Goal: Information Seeking & Learning: Learn about a topic

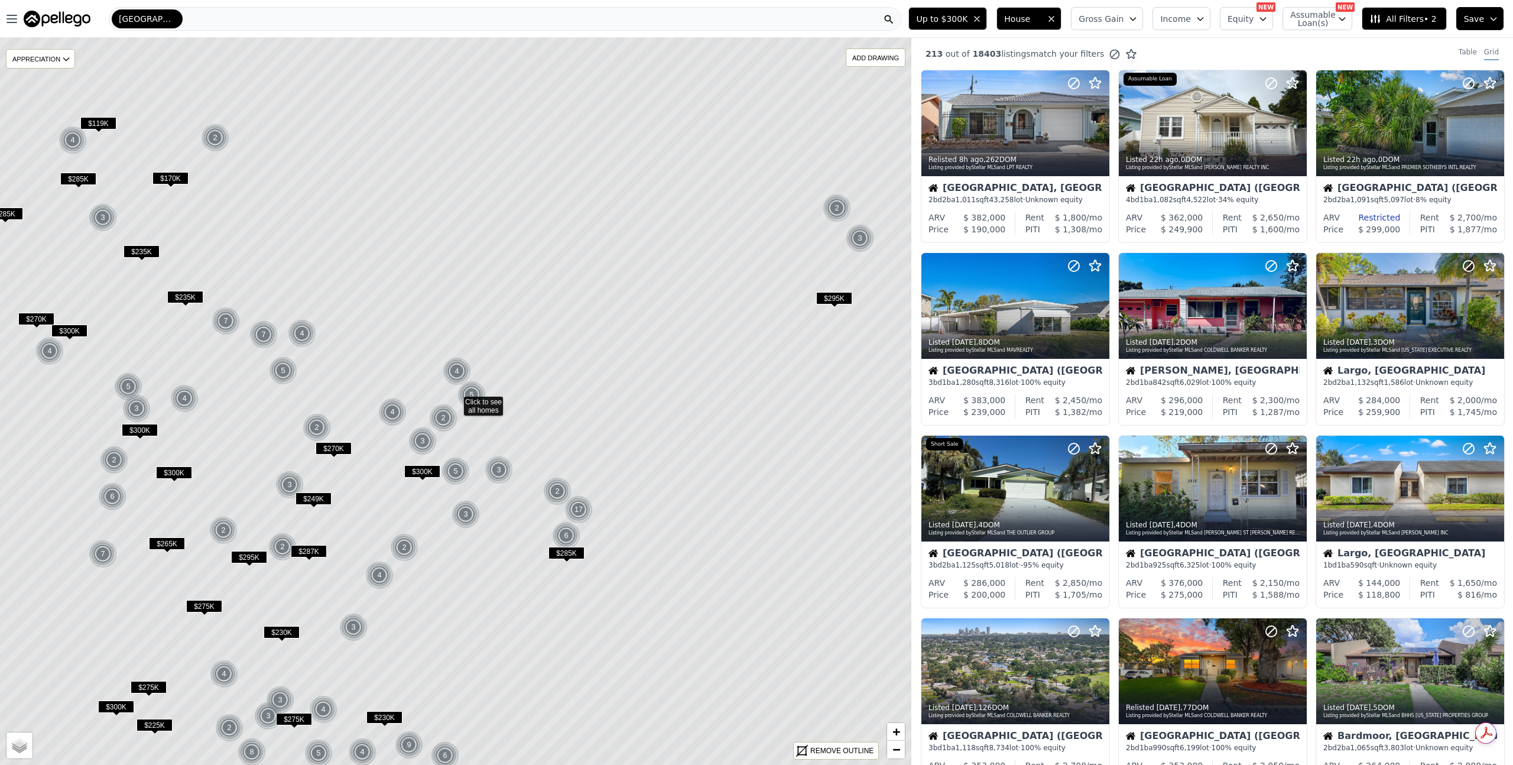
click at [1427, 19] on span "All Filters • 2" at bounding box center [1403, 19] width 67 height 12
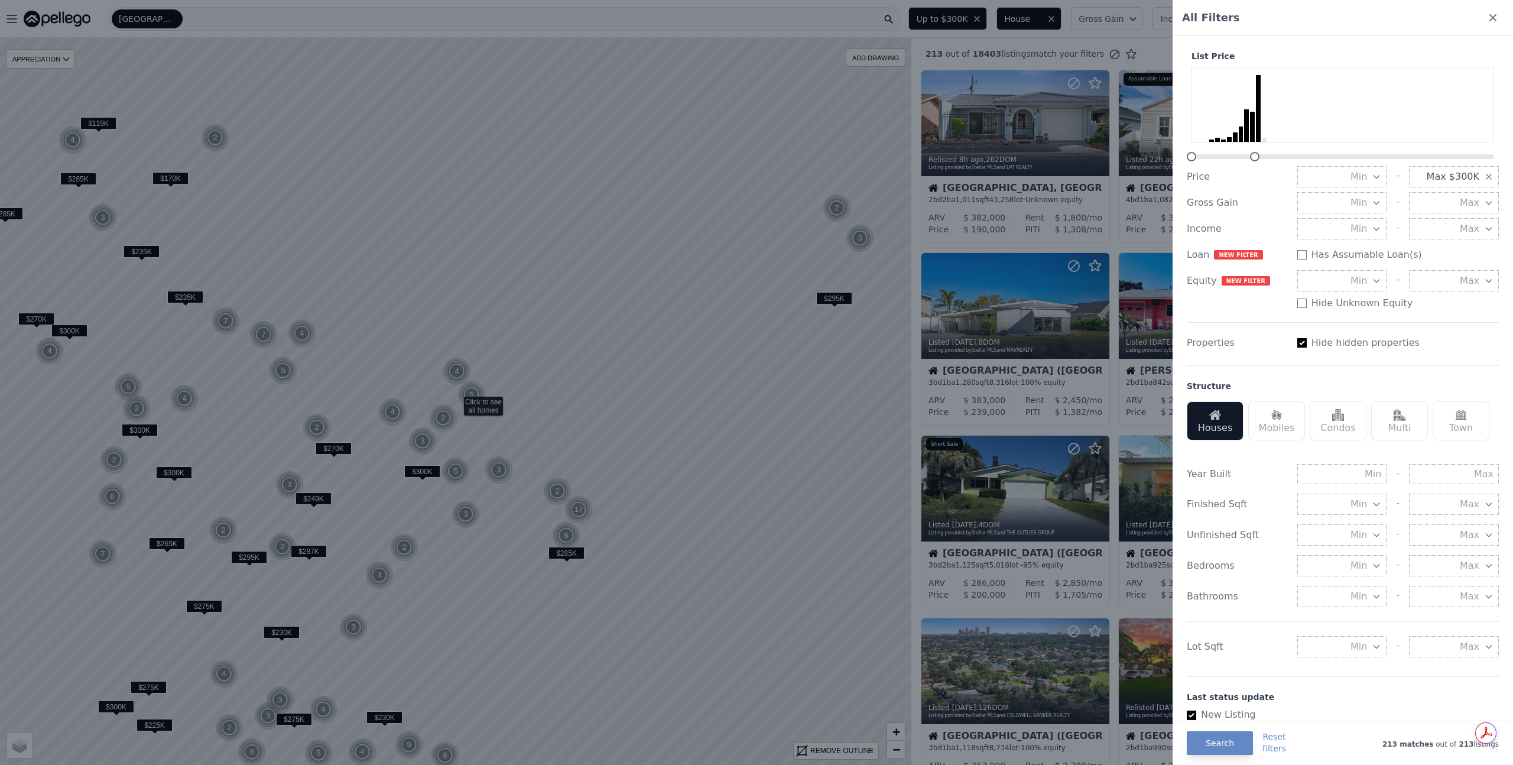
click at [1456, 181] on span "Max $300K" at bounding box center [1453, 177] width 53 height 14
click at [1452, 308] on button "Any Price" at bounding box center [1454, 308] width 90 height 21
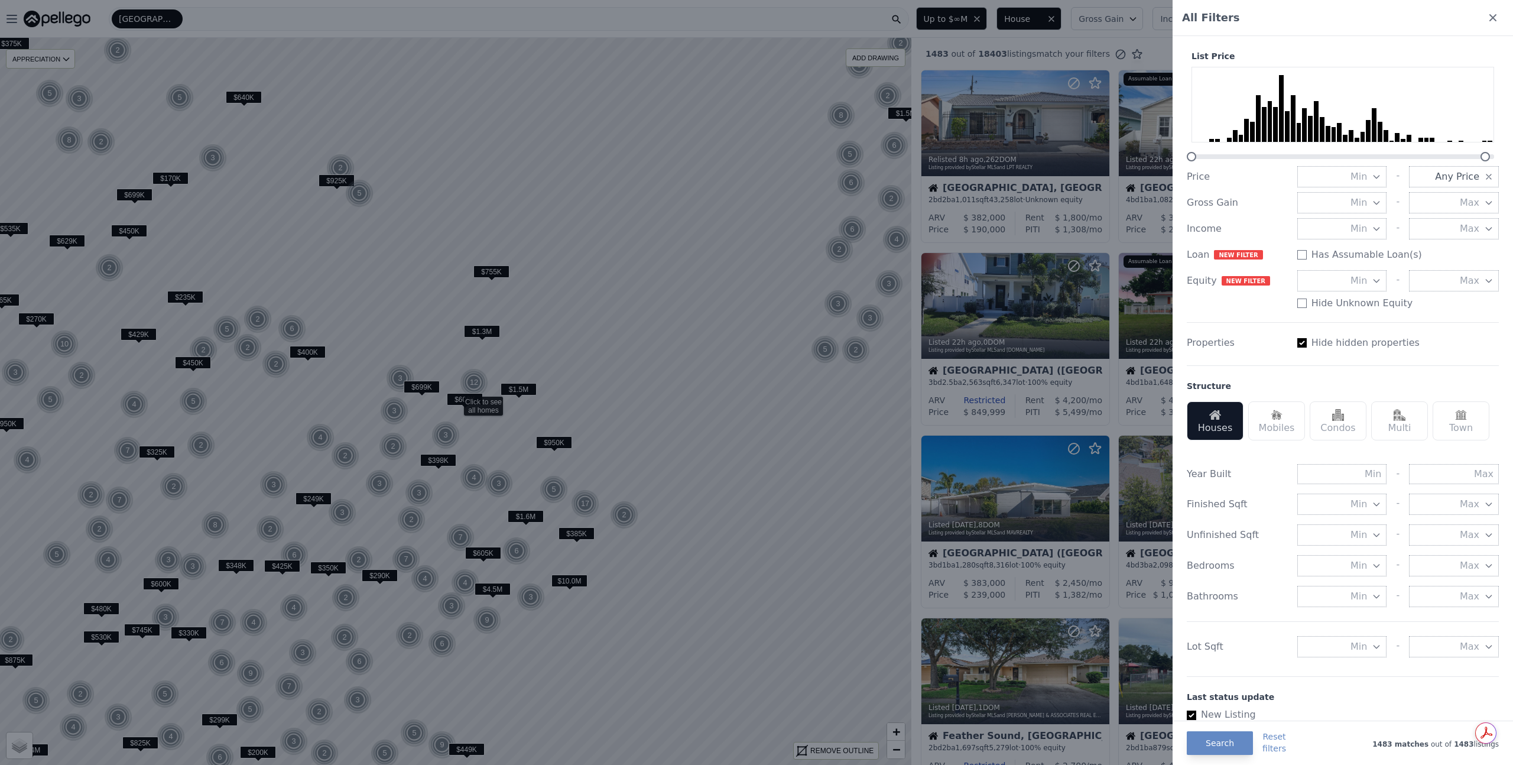
click at [1372, 648] on icon "button" at bounding box center [1376, 646] width 9 height 9
click at [1342, 713] on button "10000 sqft" at bounding box center [1342, 710] width 90 height 21
click at [1234, 745] on button "Search" at bounding box center [1220, 743] width 66 height 24
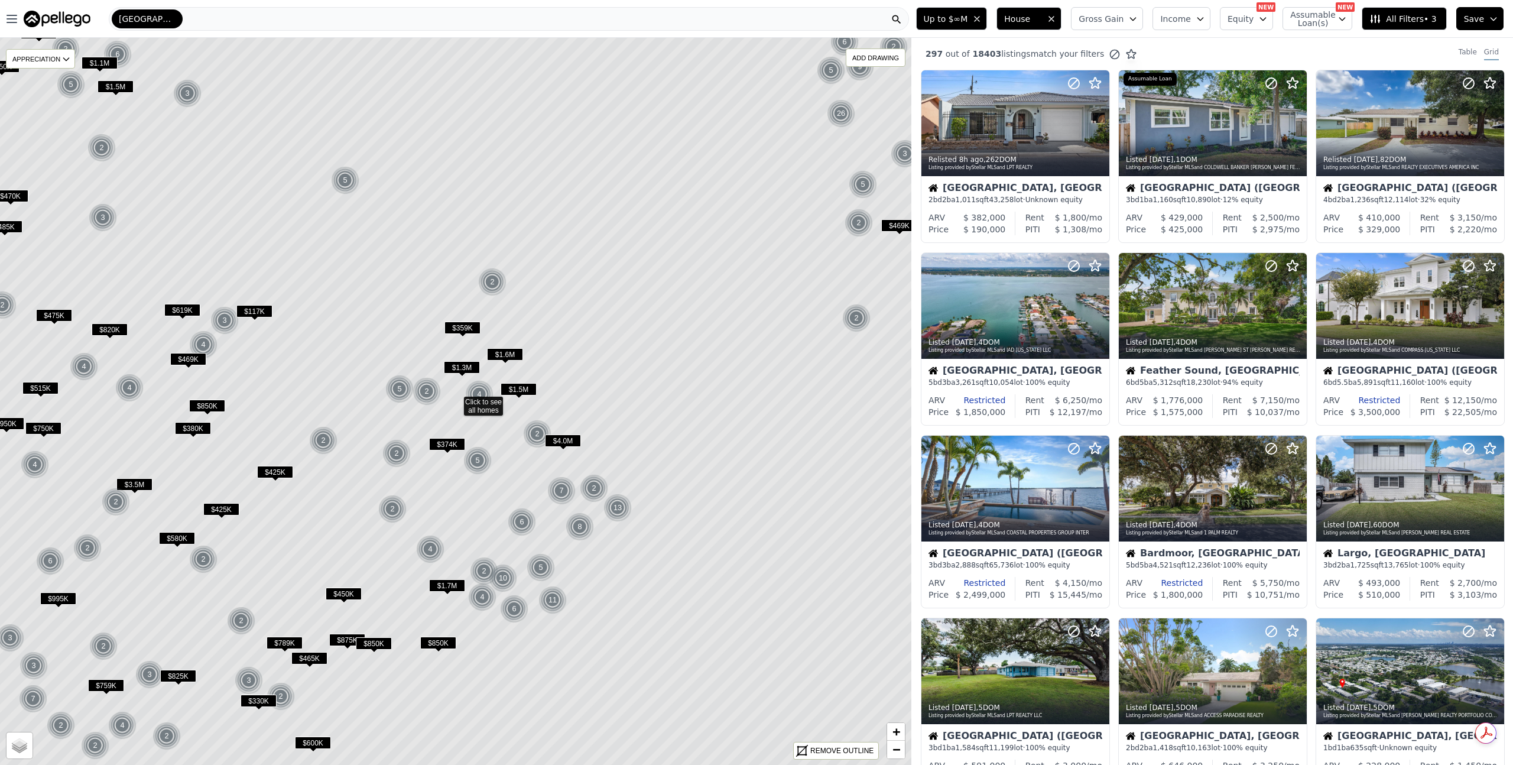
click at [1411, 17] on span "All Filters • 3" at bounding box center [1403, 19] width 67 height 12
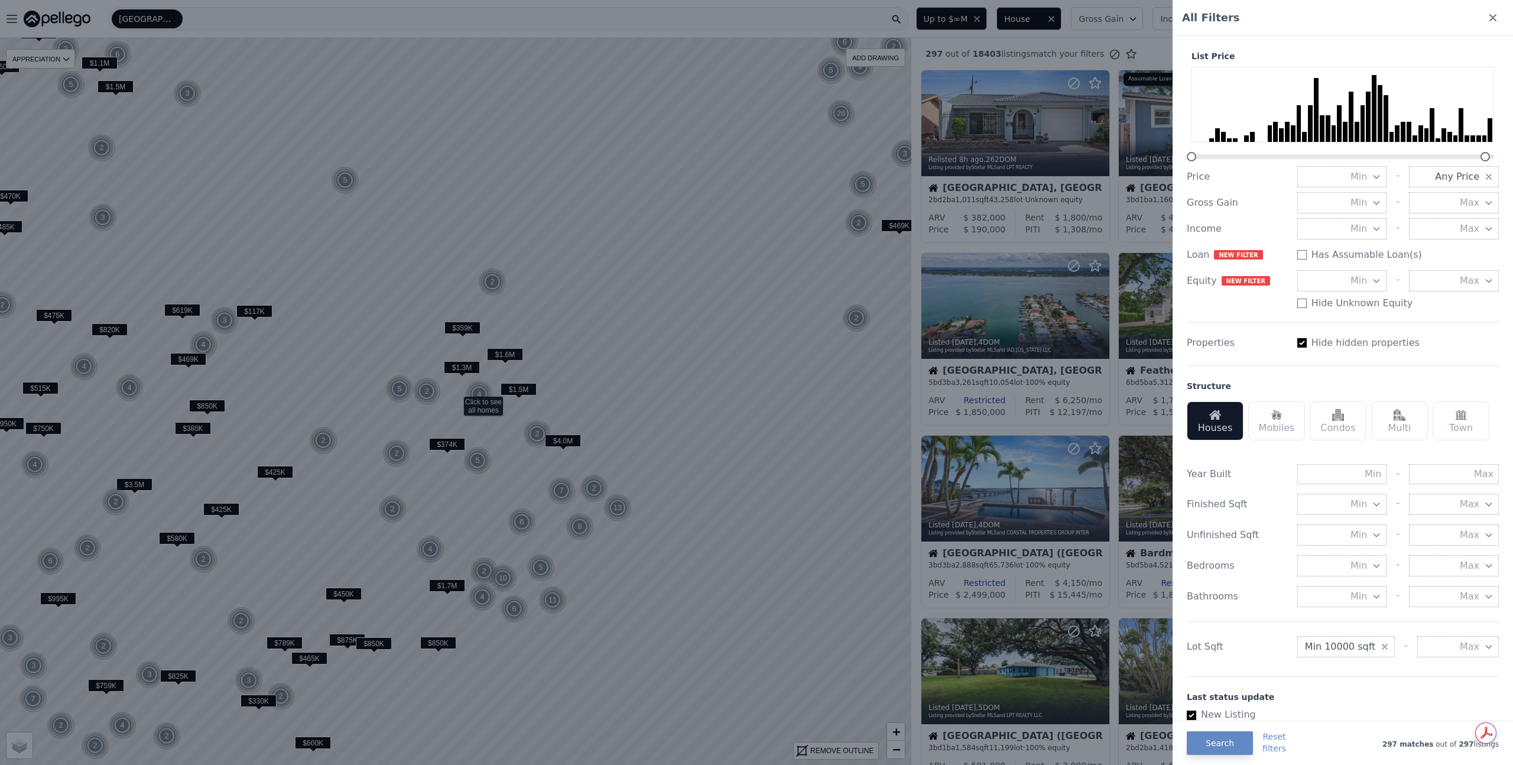
click at [758, 573] on div at bounding box center [756, 382] width 1513 height 765
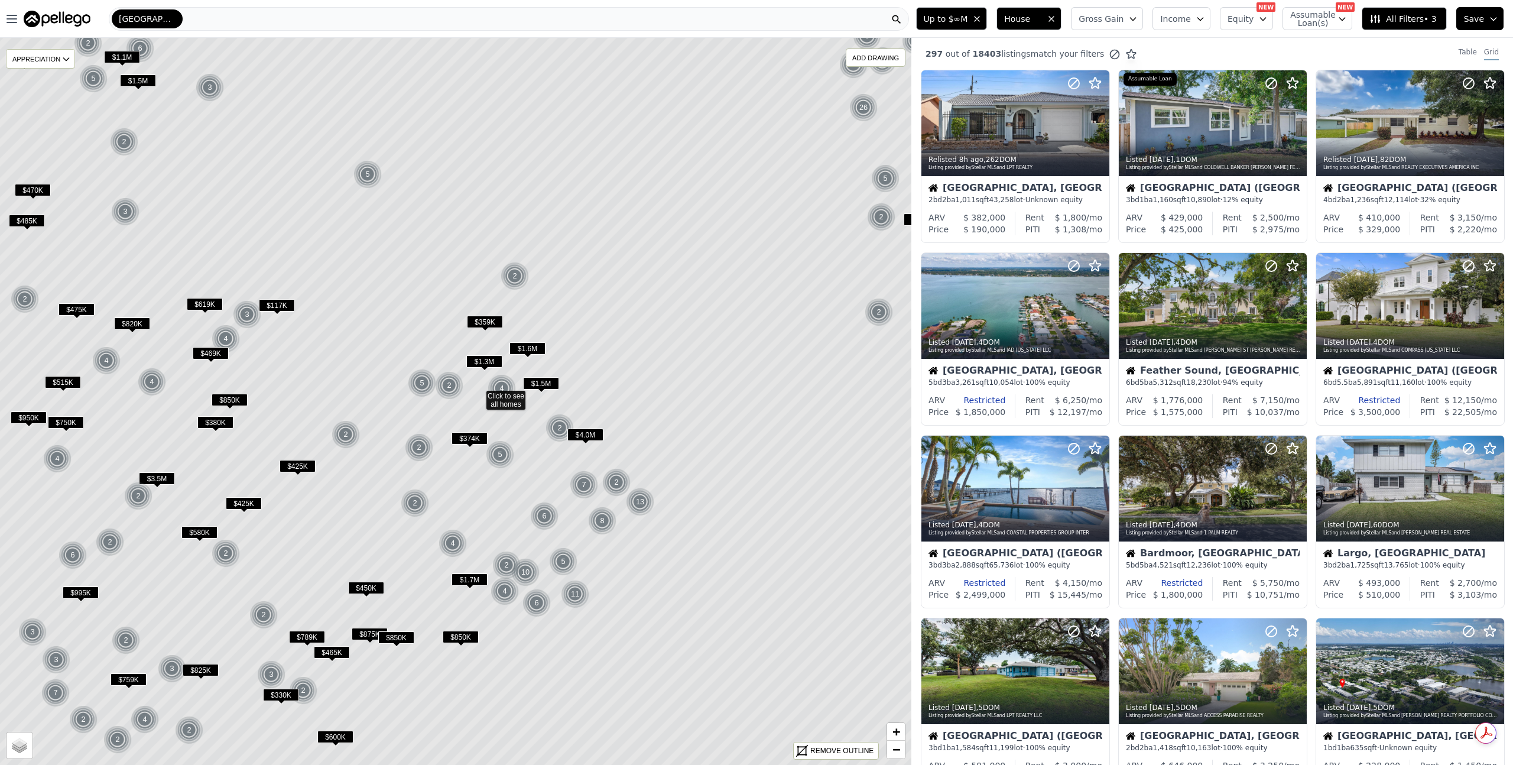
drag, startPoint x: 638, startPoint y: 589, endPoint x: 702, endPoint y: 556, distance: 71.9
click at [743, 568] on icon at bounding box center [478, 395] width 1096 height 875
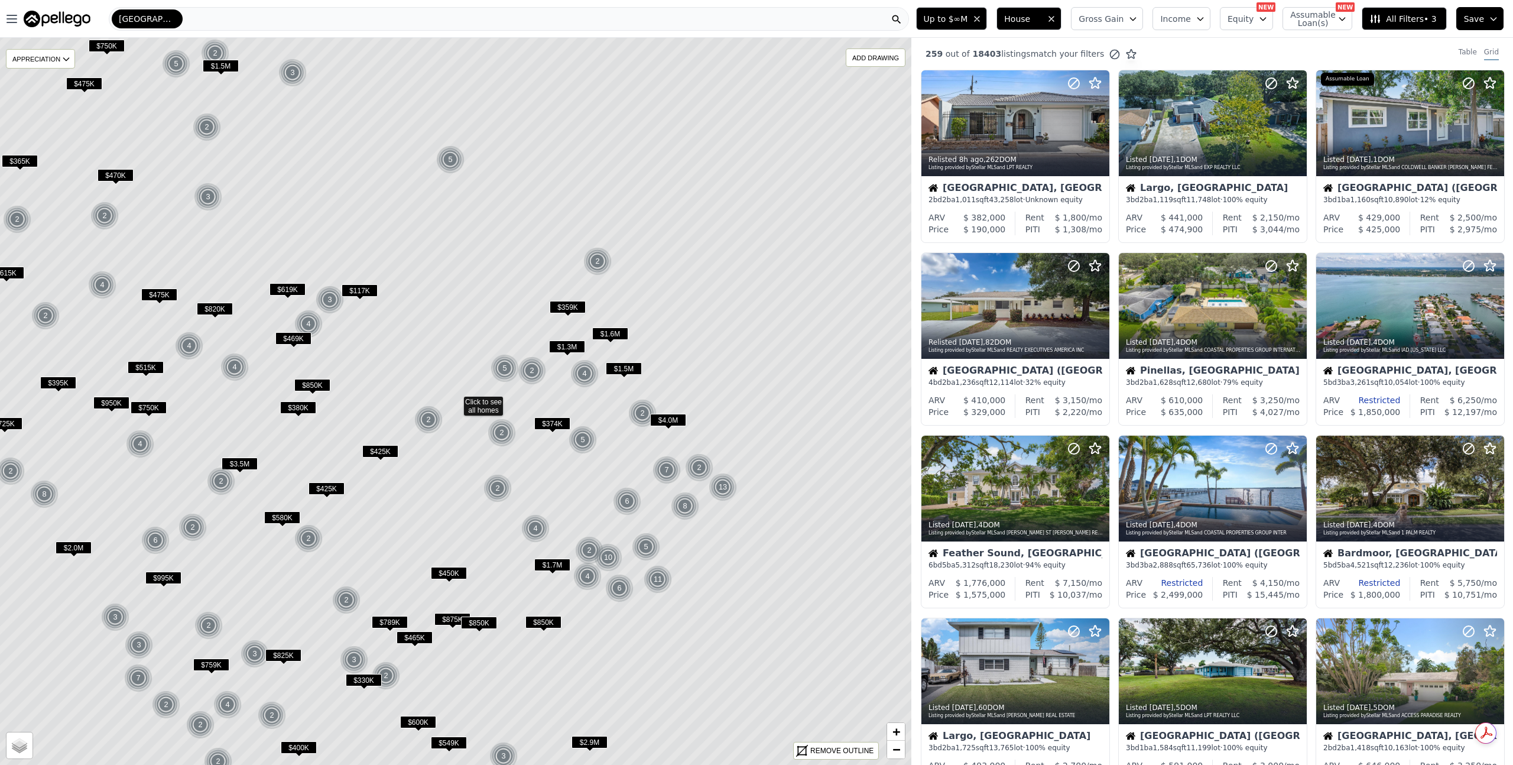
click at [524, 459] on icon at bounding box center [456, 401] width 1096 height 875
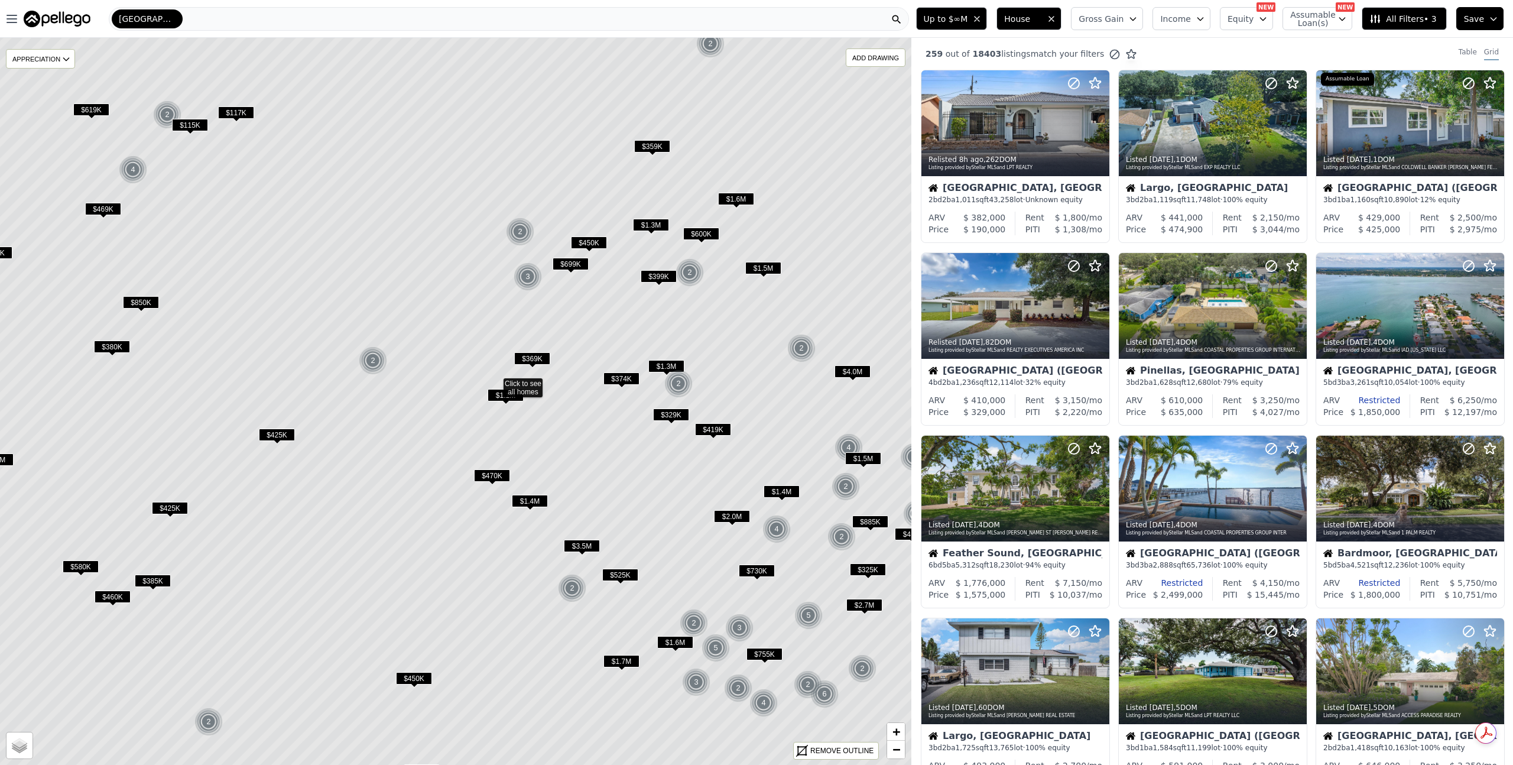
drag, startPoint x: 513, startPoint y: 505, endPoint x: 553, endPoint y: 486, distance: 43.9
click at [553, 486] on icon at bounding box center [495, 382] width 1096 height 875
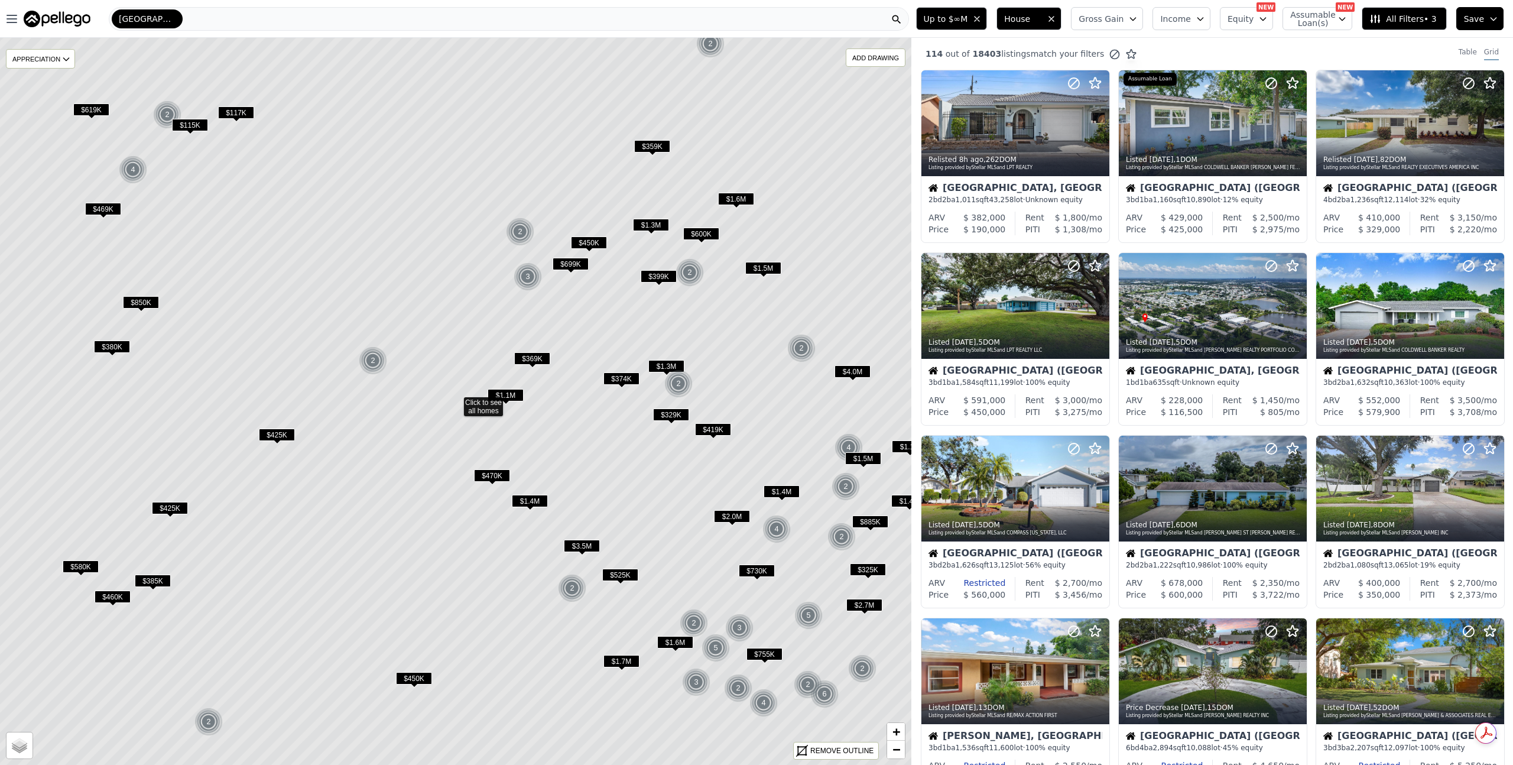
click at [1422, 20] on span "All Filters • 3" at bounding box center [1403, 19] width 67 height 12
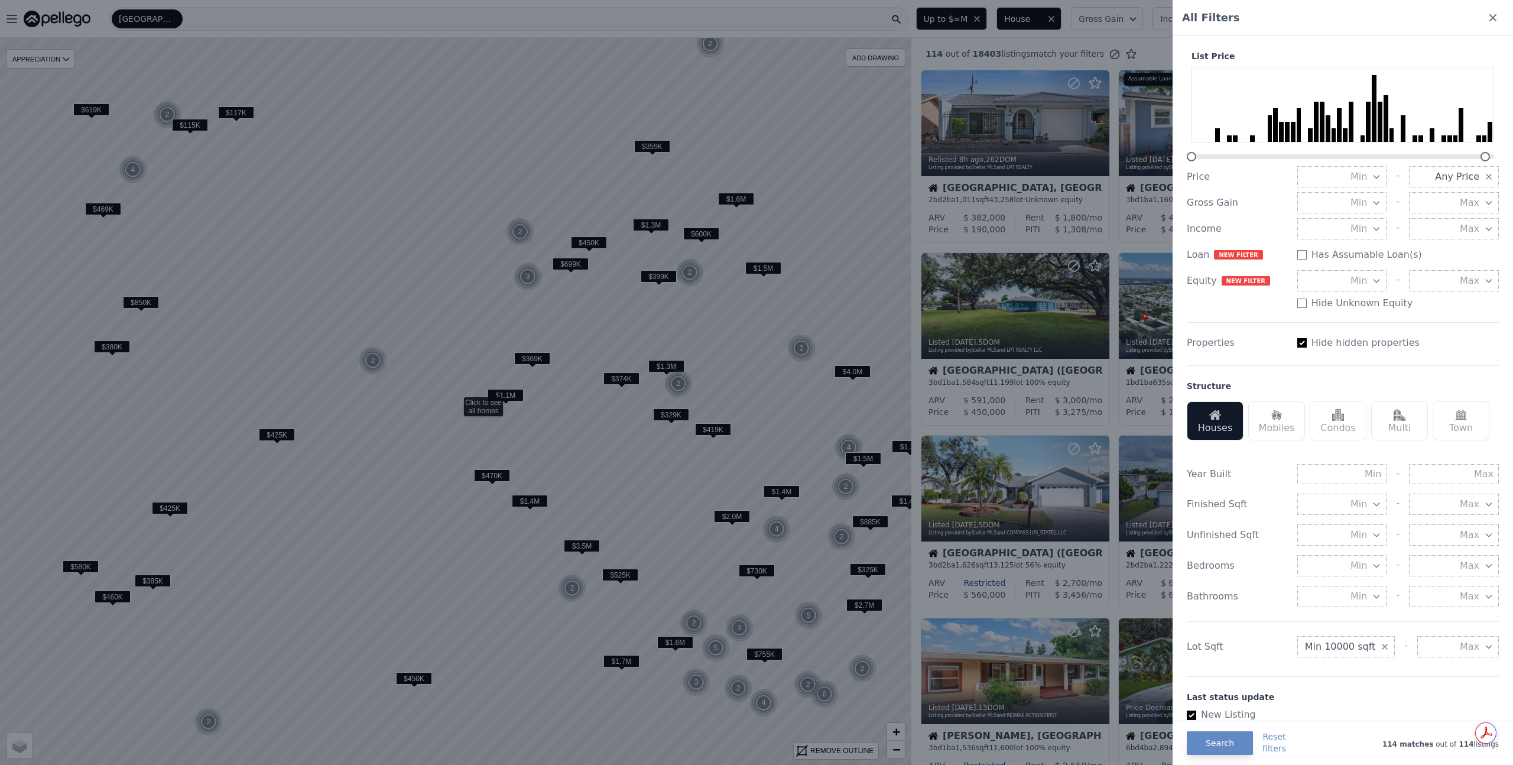
click at [1353, 651] on span "Min 10000 sqft" at bounding box center [1340, 647] width 71 height 14
click at [1345, 726] on button "15000 sqft" at bounding box center [1342, 731] width 90 height 21
click at [1231, 744] on button "Search" at bounding box center [1220, 743] width 66 height 24
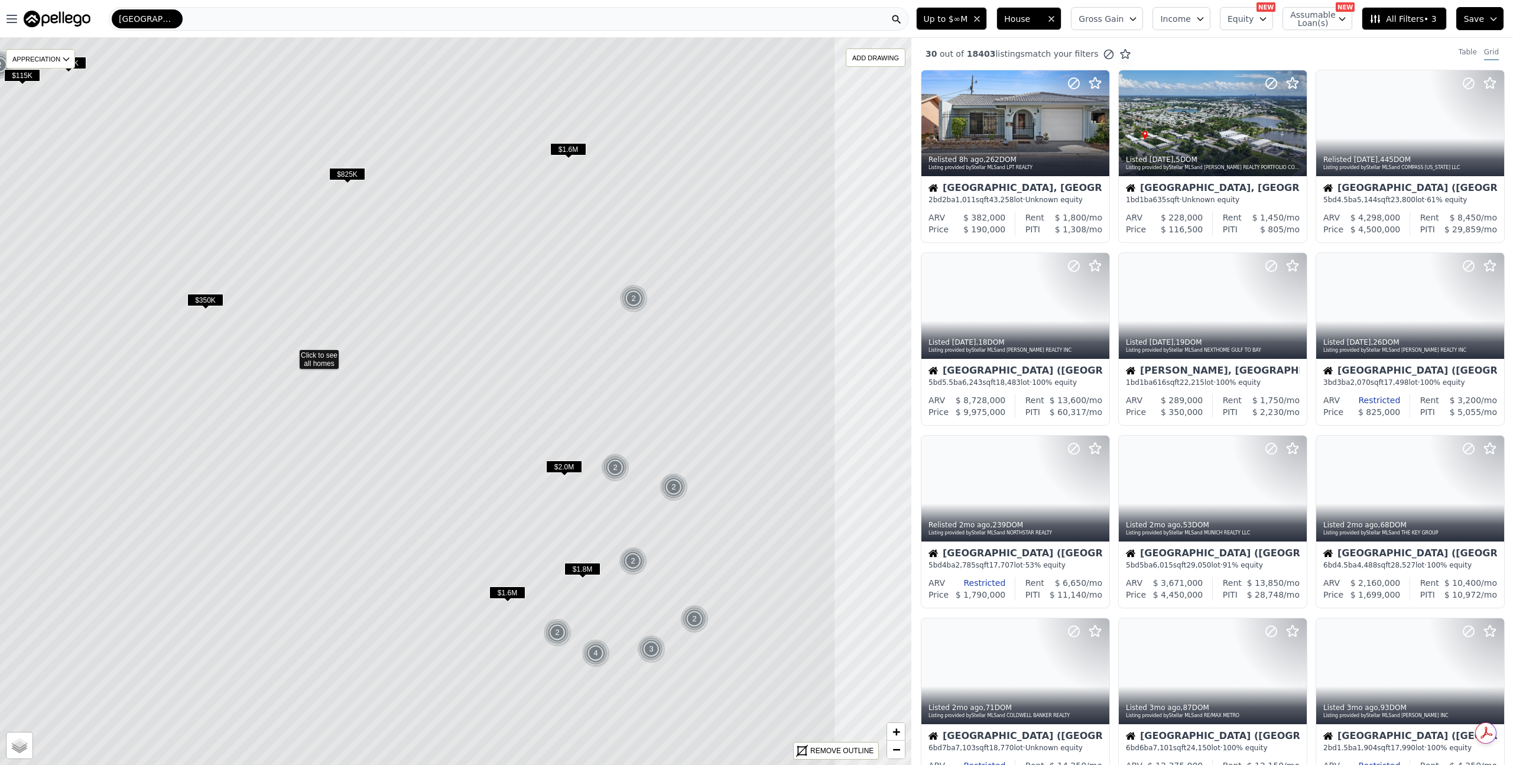
drag, startPoint x: 649, startPoint y: 463, endPoint x: 485, endPoint y: 416, distance: 171.0
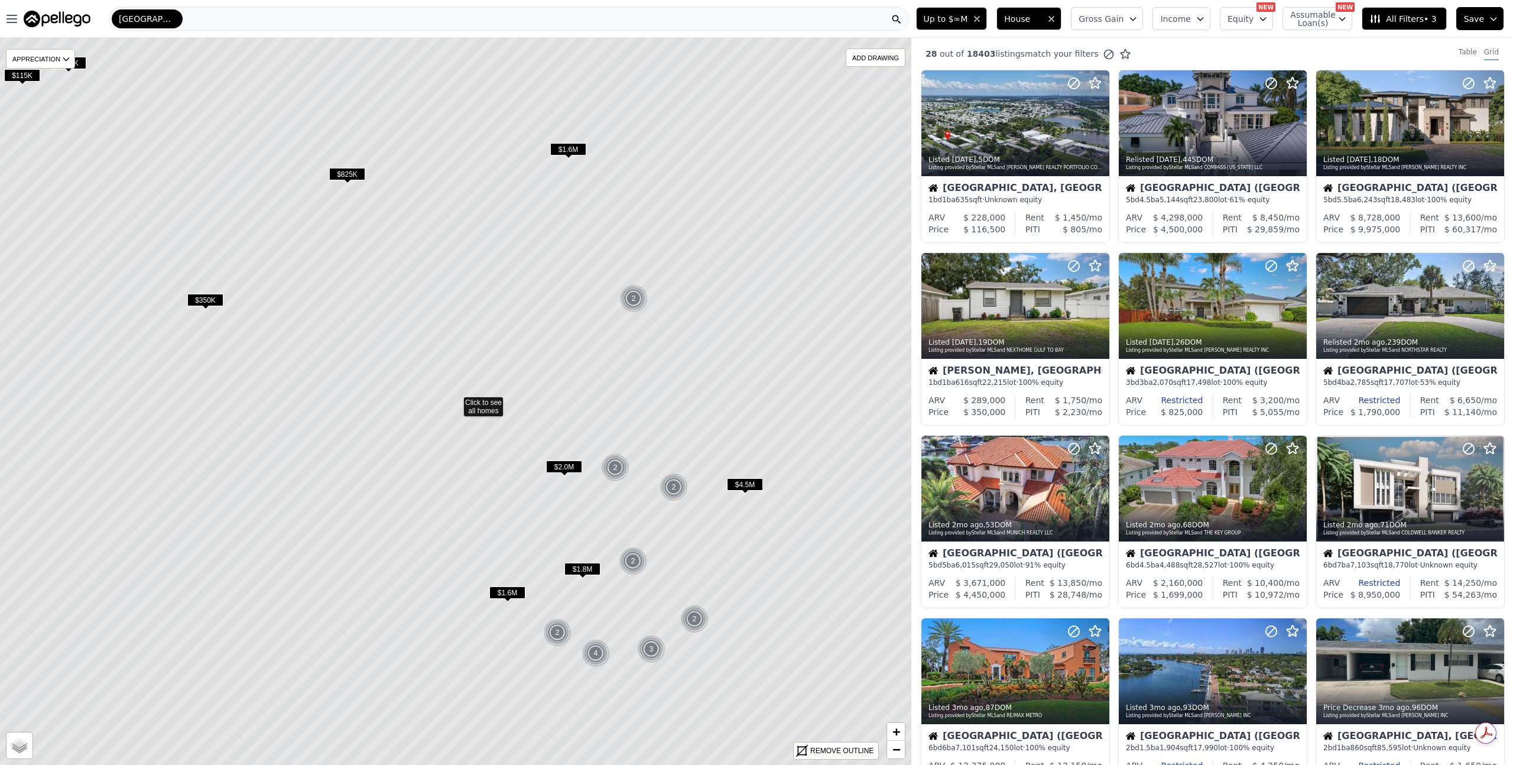
click at [344, 173] on span "$825K" at bounding box center [347, 174] width 36 height 12
click at [349, 171] on span "$825K" at bounding box center [347, 174] width 36 height 12
click at [1422, 13] on span "All Filters • 3" at bounding box center [1403, 19] width 67 height 12
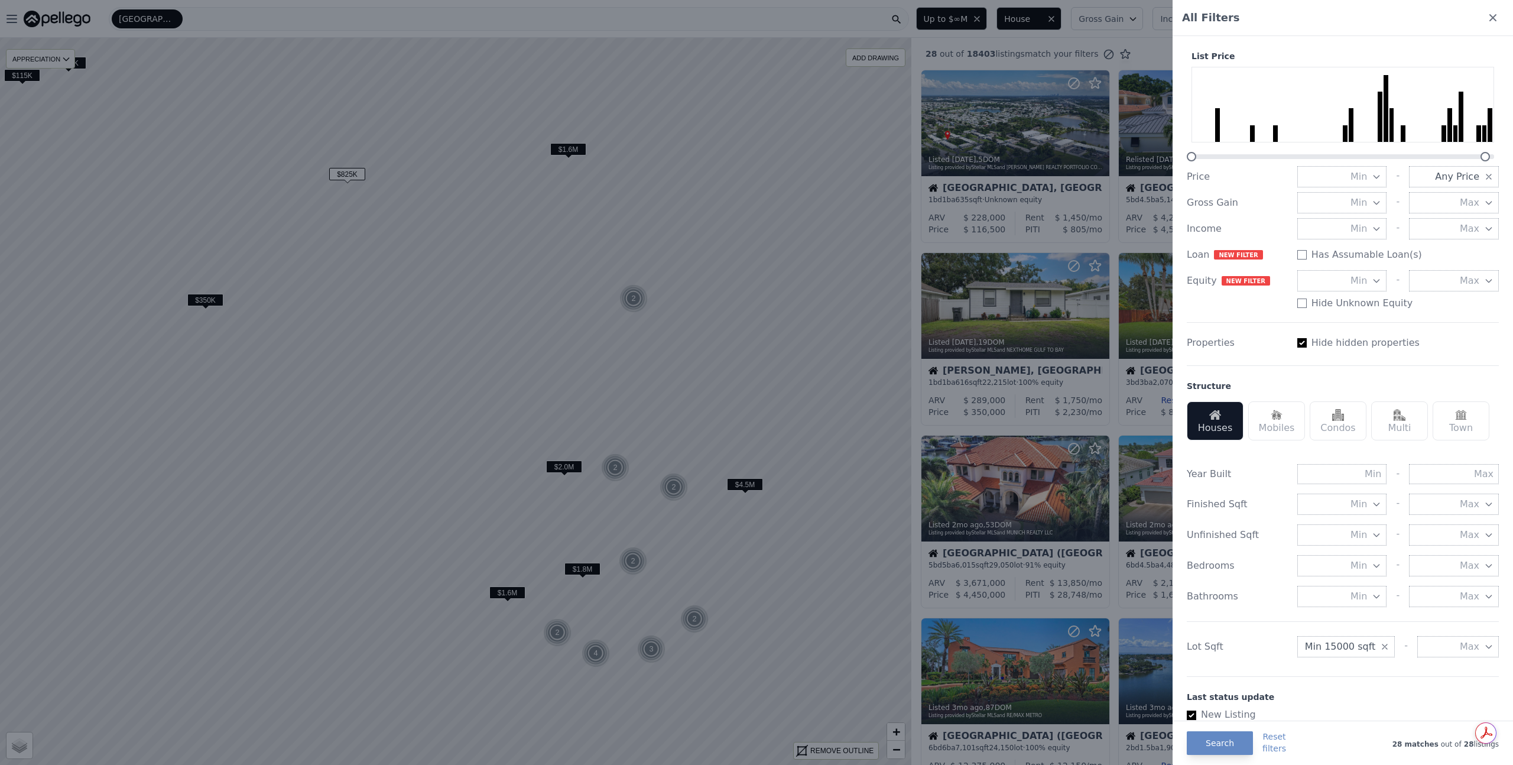
click at [1454, 174] on span "Any Price" at bounding box center [1457, 177] width 44 height 14
click at [1452, 272] on button "$1.3M" at bounding box center [1454, 278] width 90 height 21
click at [1212, 744] on button "Search" at bounding box center [1220, 743] width 66 height 24
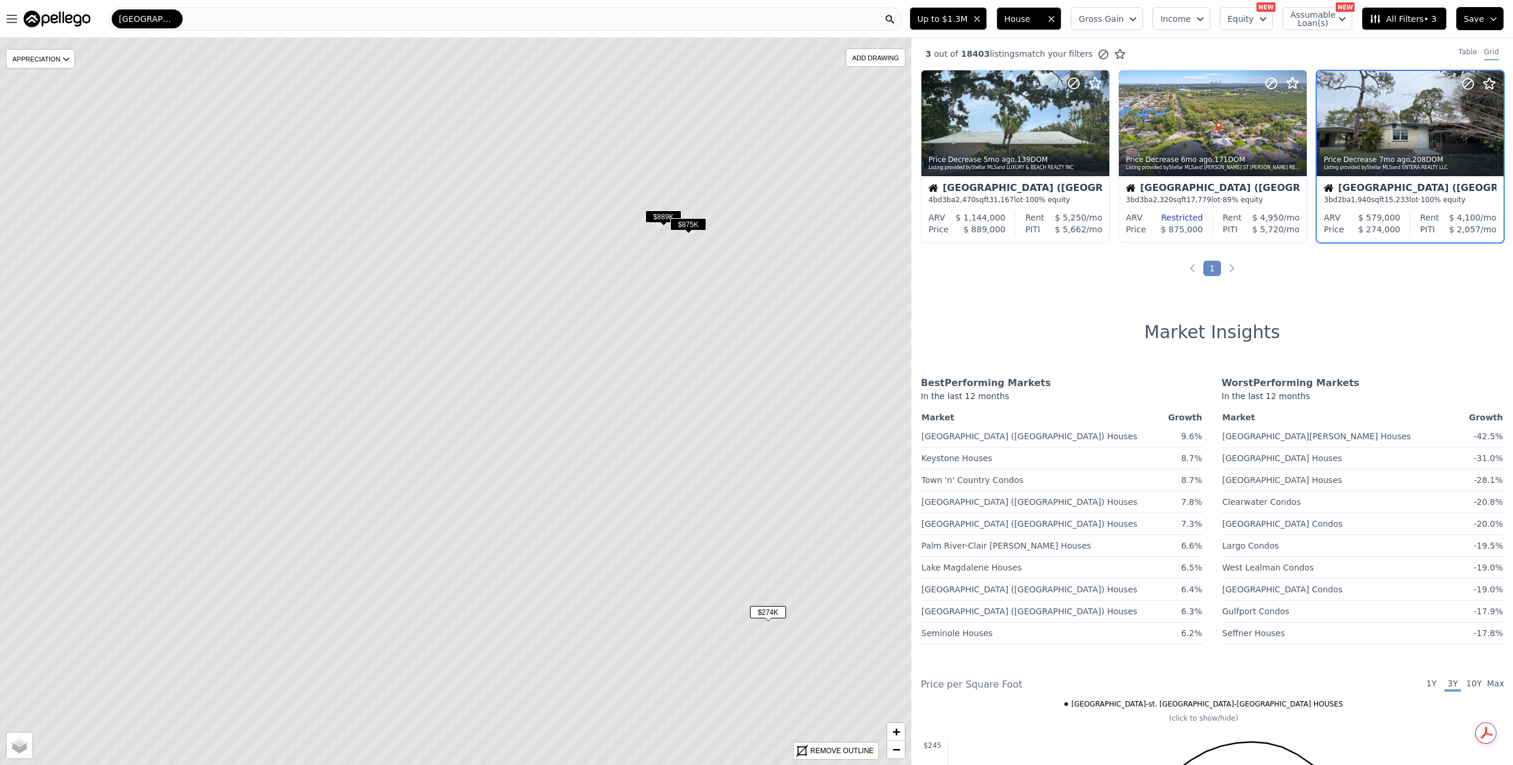
click at [689, 218] on span "$875K" at bounding box center [688, 224] width 36 height 12
click at [1224, 122] on div at bounding box center [1213, 123] width 187 height 105
click at [663, 215] on span "$889K" at bounding box center [663, 216] width 36 height 12
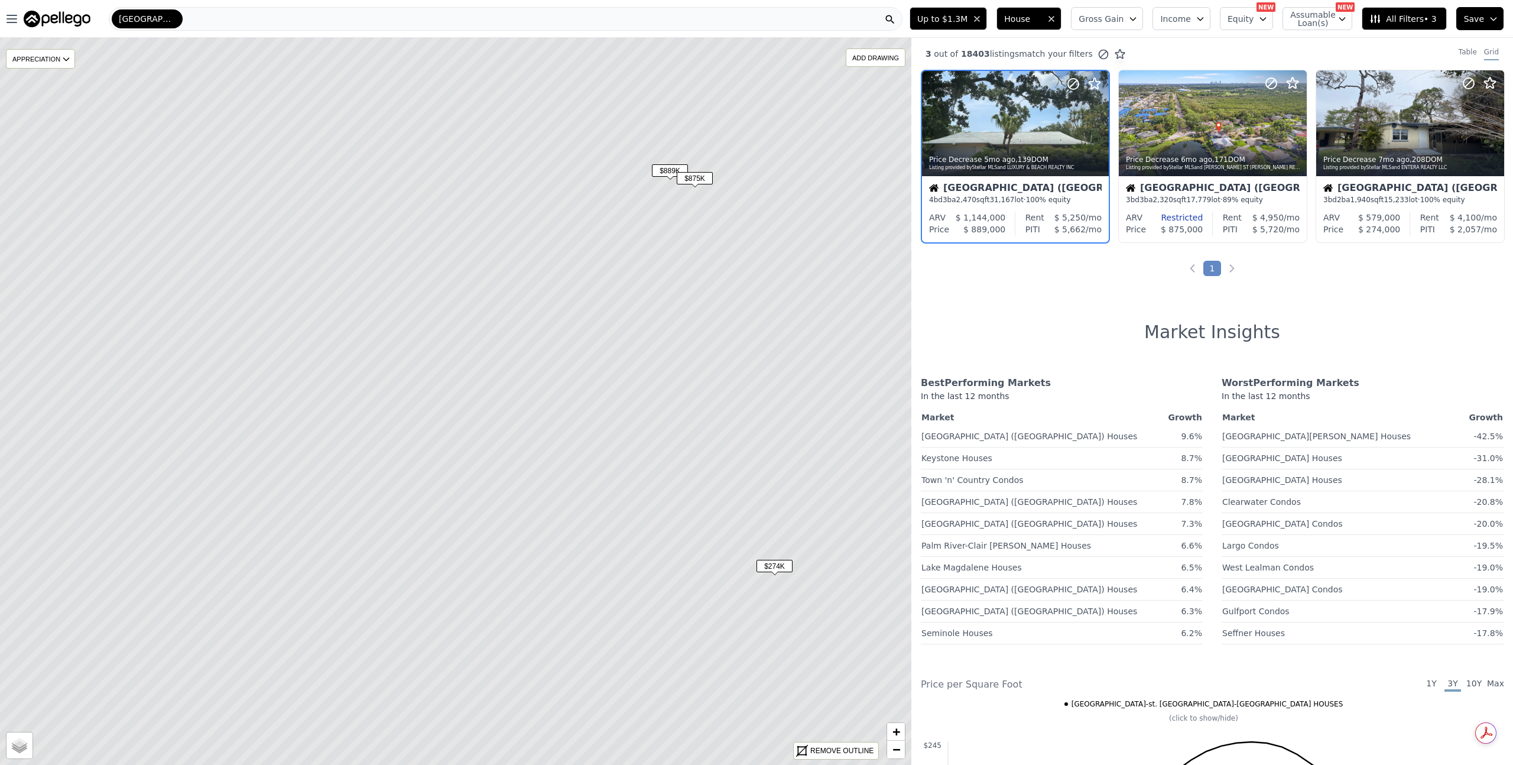
drag, startPoint x: 548, startPoint y: 394, endPoint x: 543, endPoint y: 345, distance: 48.8
click at [543, 345] on icon at bounding box center [462, 355] width 1096 height 875
click at [484, 407] on icon at bounding box center [456, 401] width 1096 height 875
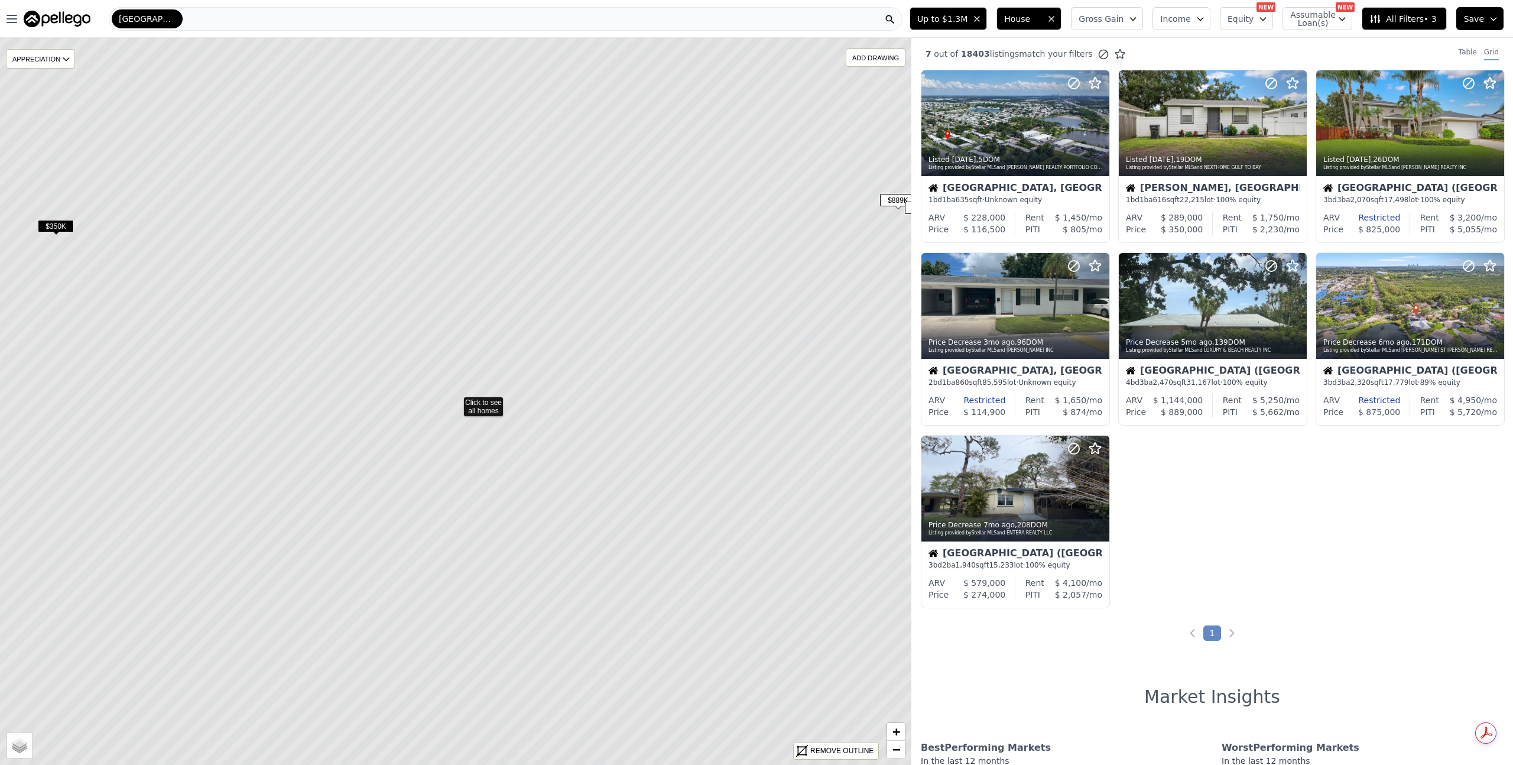
click at [478, 410] on icon at bounding box center [456, 401] width 1096 height 875
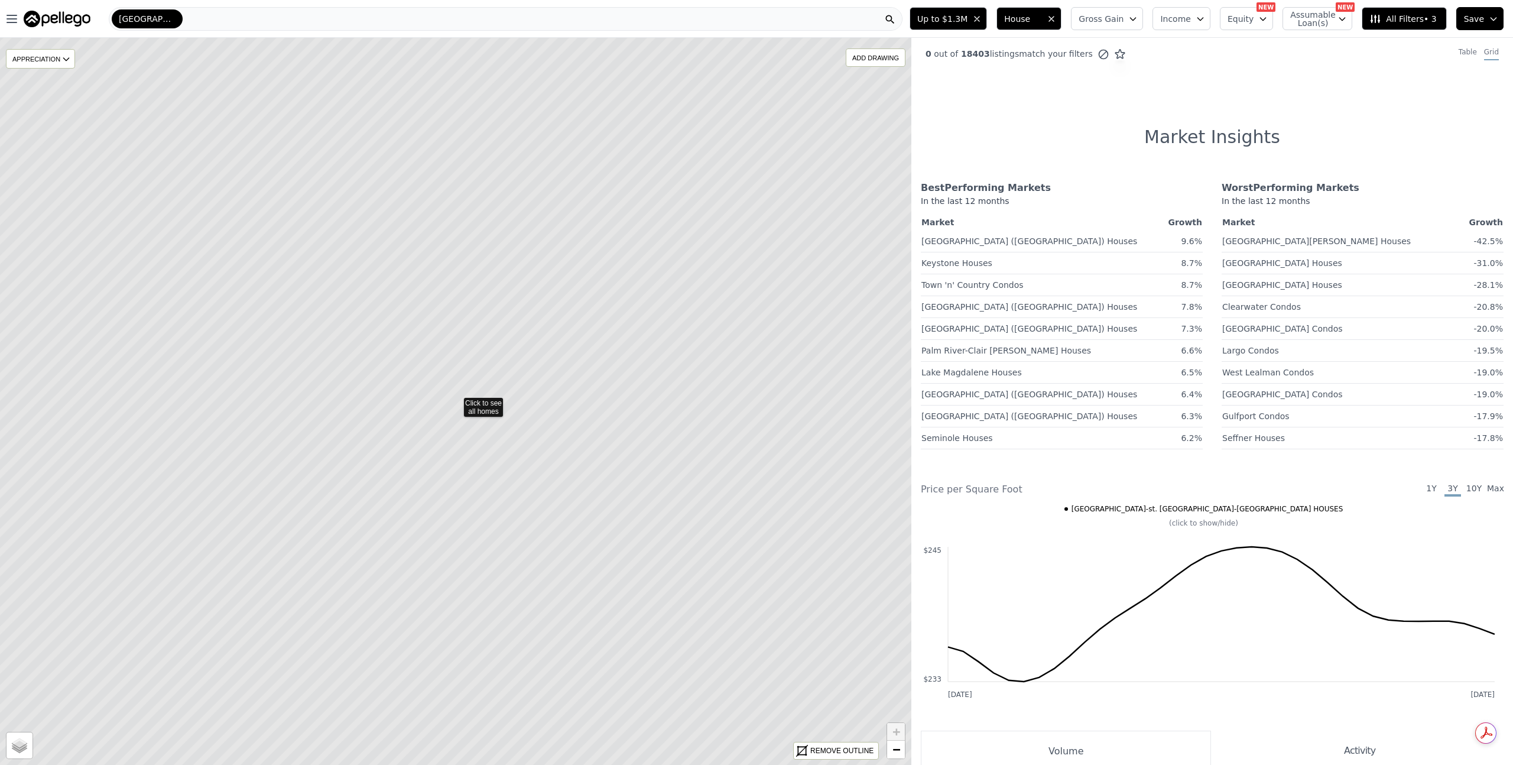
click at [490, 408] on icon at bounding box center [456, 401] width 1096 height 875
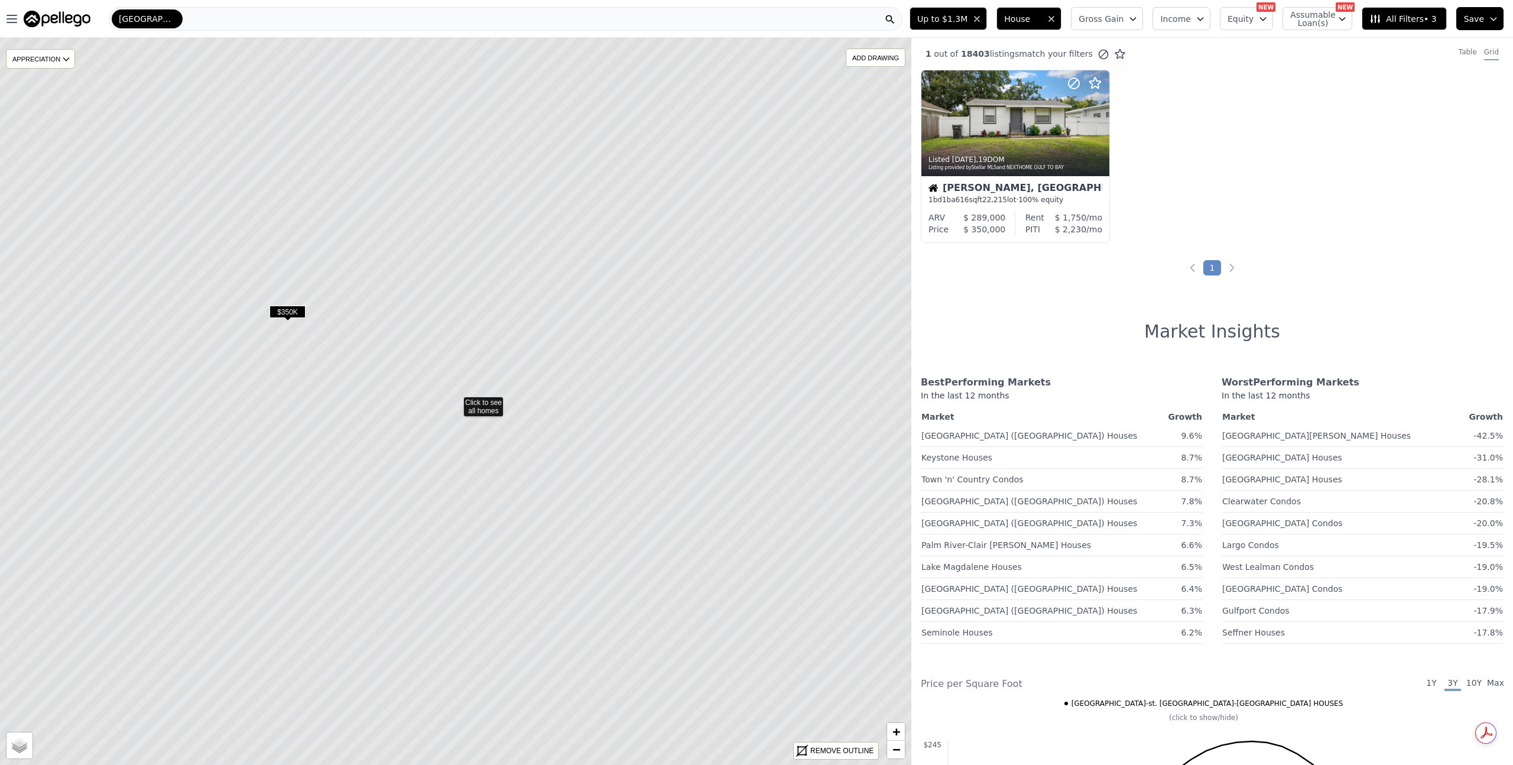
click at [484, 407] on icon at bounding box center [456, 401] width 1096 height 875
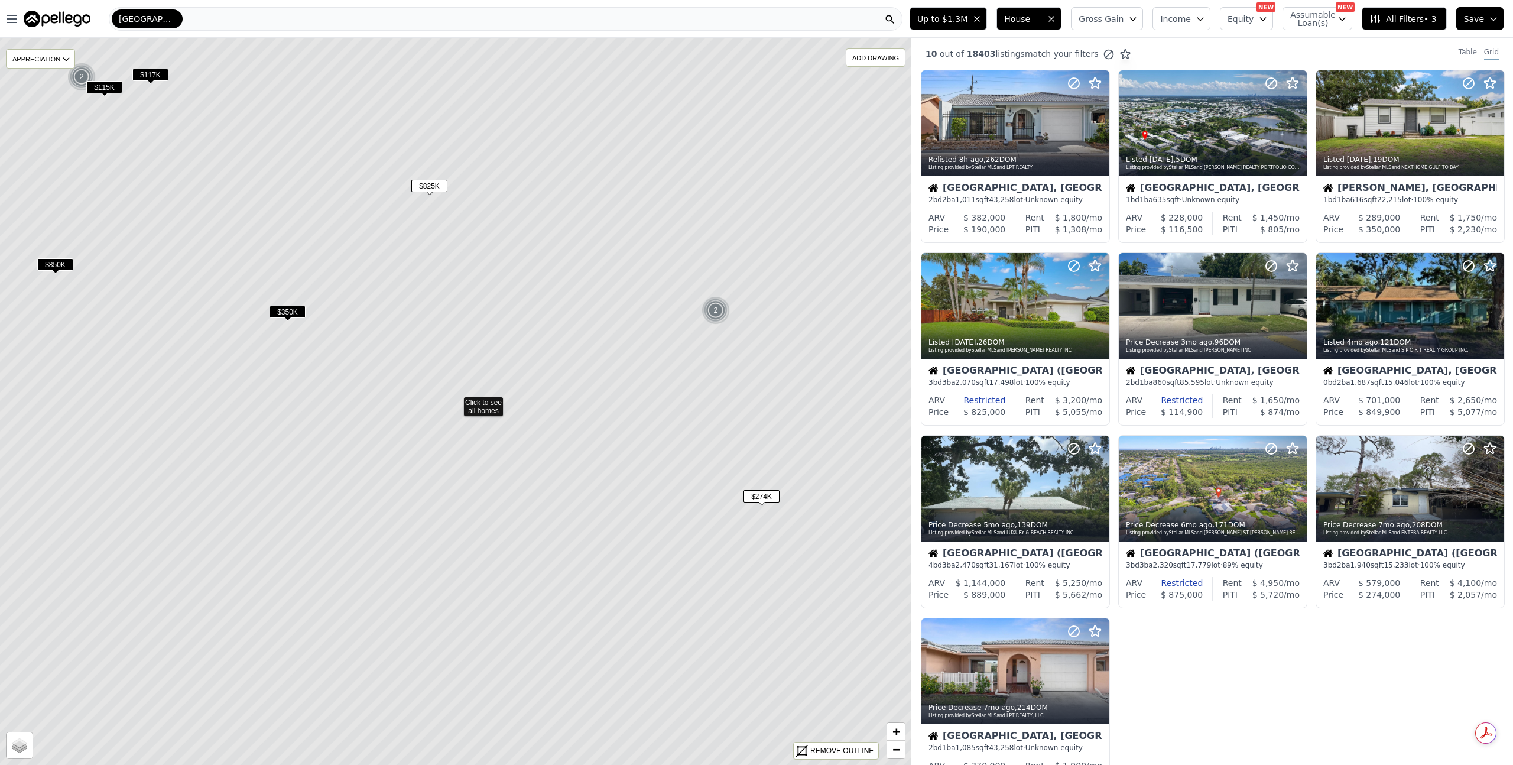
click at [293, 310] on span "$350K" at bounding box center [288, 312] width 36 height 12
click at [59, 263] on span "$850K" at bounding box center [55, 264] width 36 height 12
drag, startPoint x: 465, startPoint y: 500, endPoint x: 470, endPoint y: 490, distance: 11.4
click at [470, 490] on icon at bounding box center [461, 391] width 1096 height 875
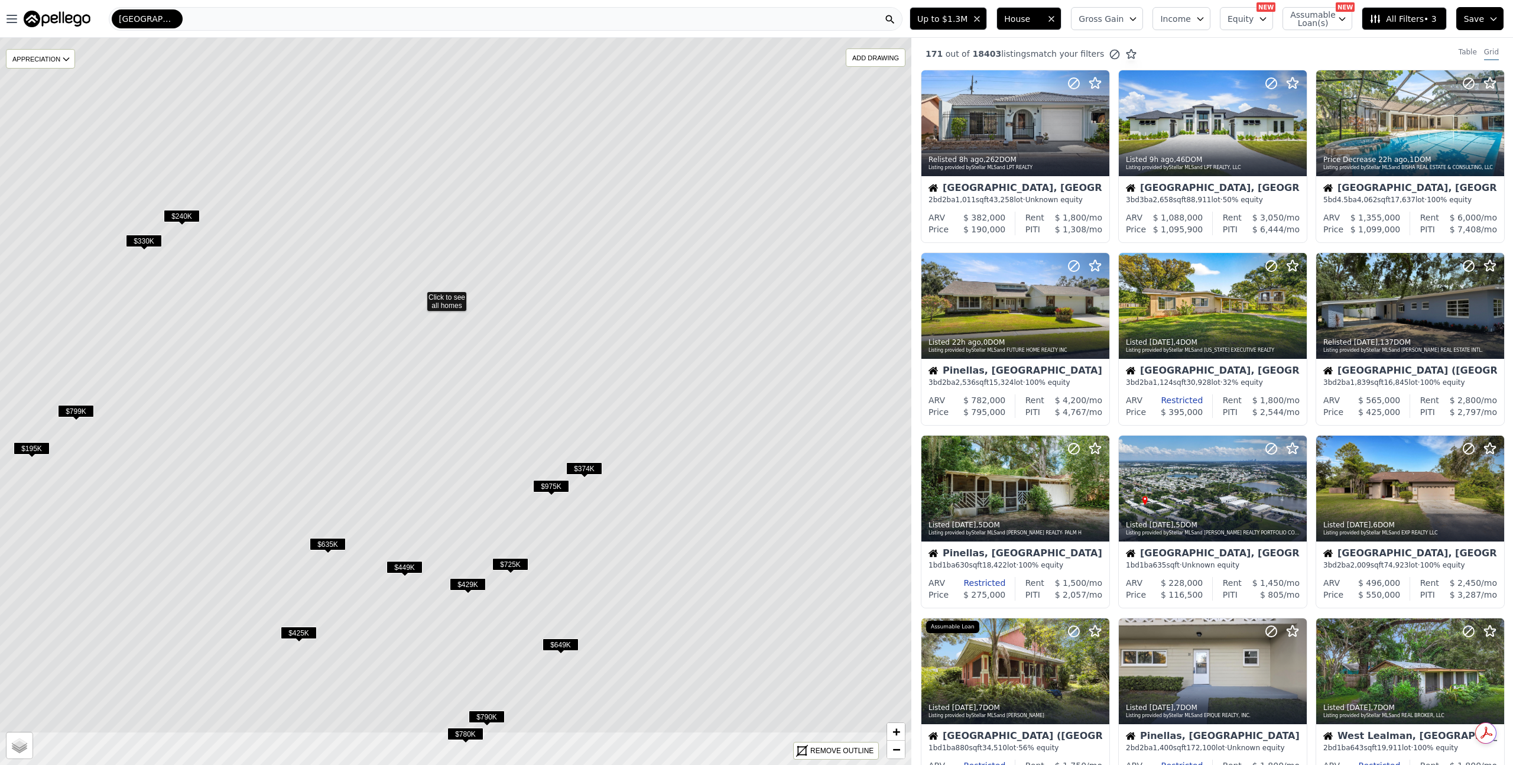
drag, startPoint x: 504, startPoint y: 624, endPoint x: 469, endPoint y: 525, distance: 105.2
click at [469, 525] on icon at bounding box center [419, 296] width 1096 height 875
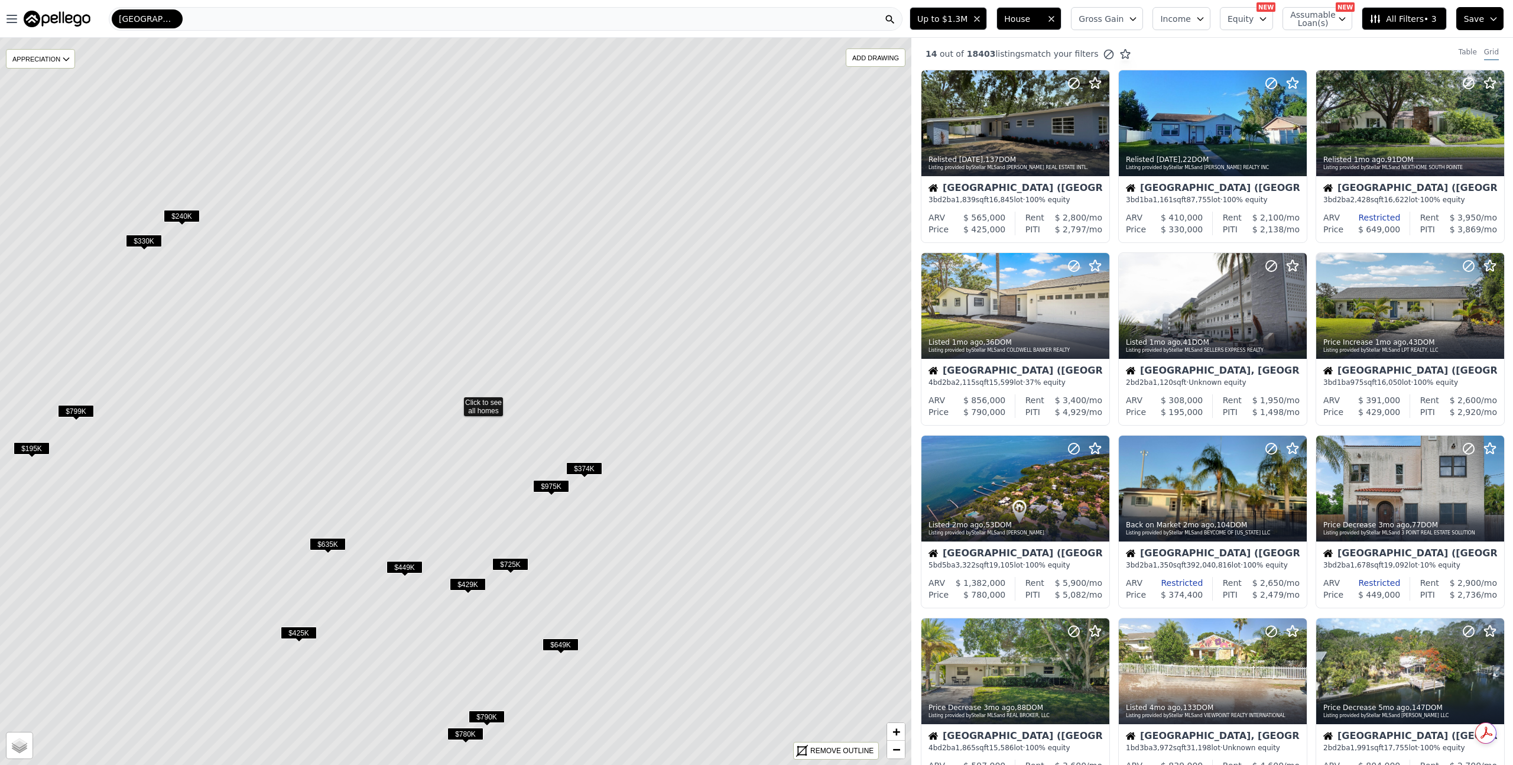
click at [510, 564] on span "$725K" at bounding box center [510, 564] width 36 height 12
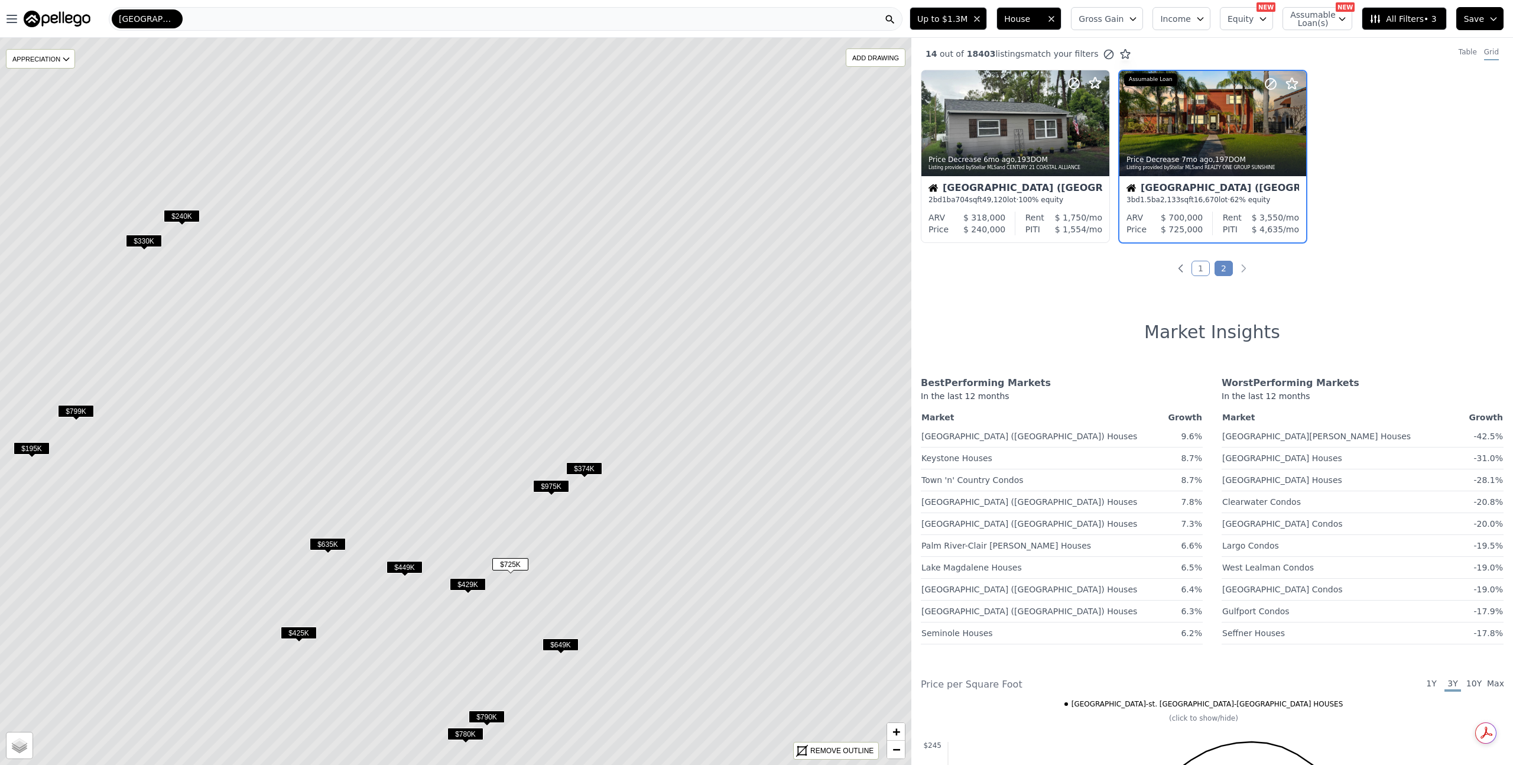
click at [559, 641] on span "$649K" at bounding box center [561, 644] width 36 height 12
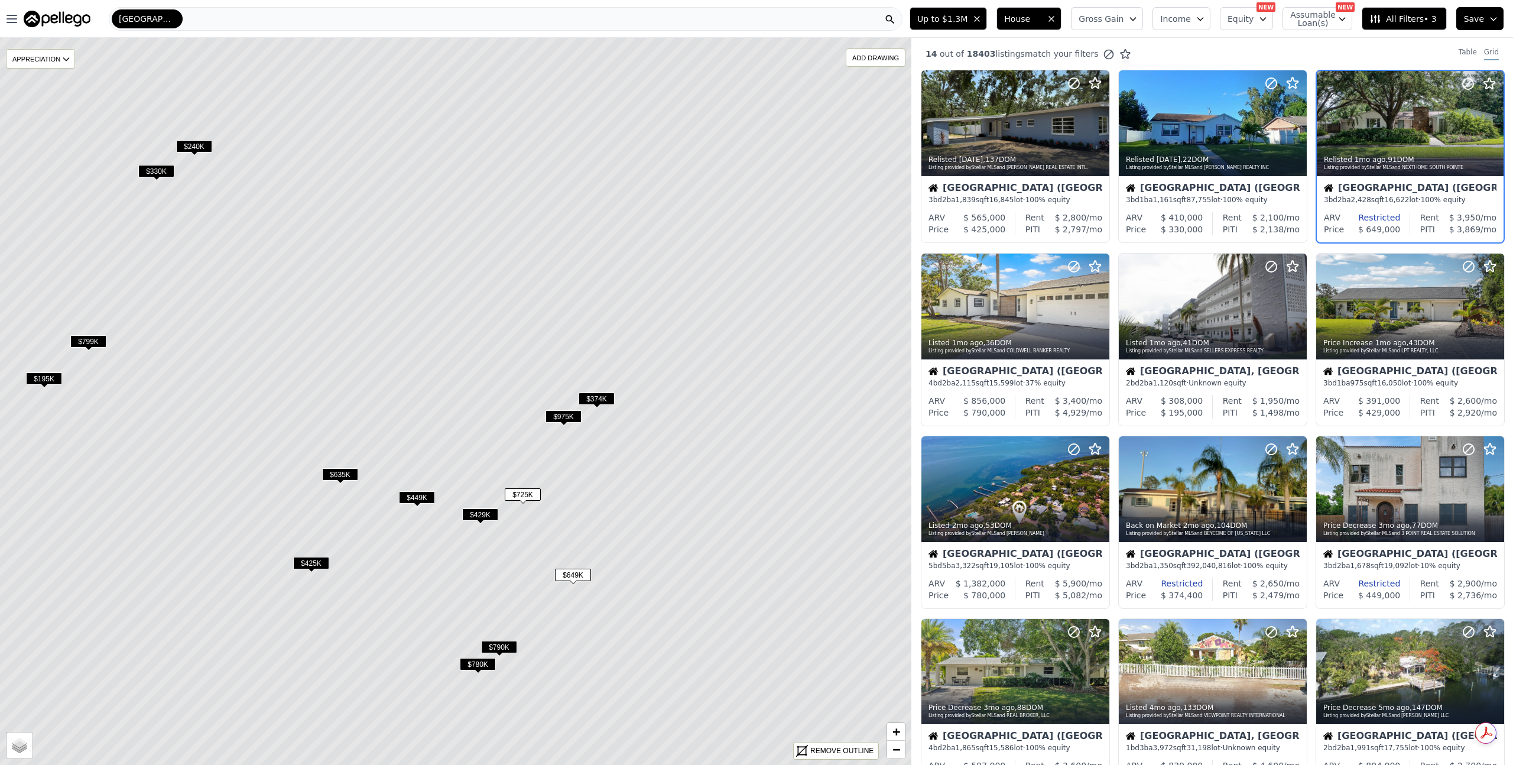
drag, startPoint x: 514, startPoint y: 657, endPoint x: 527, endPoint y: 588, distance: 70.8
click at [527, 588] on icon at bounding box center [468, 331] width 1096 height 875
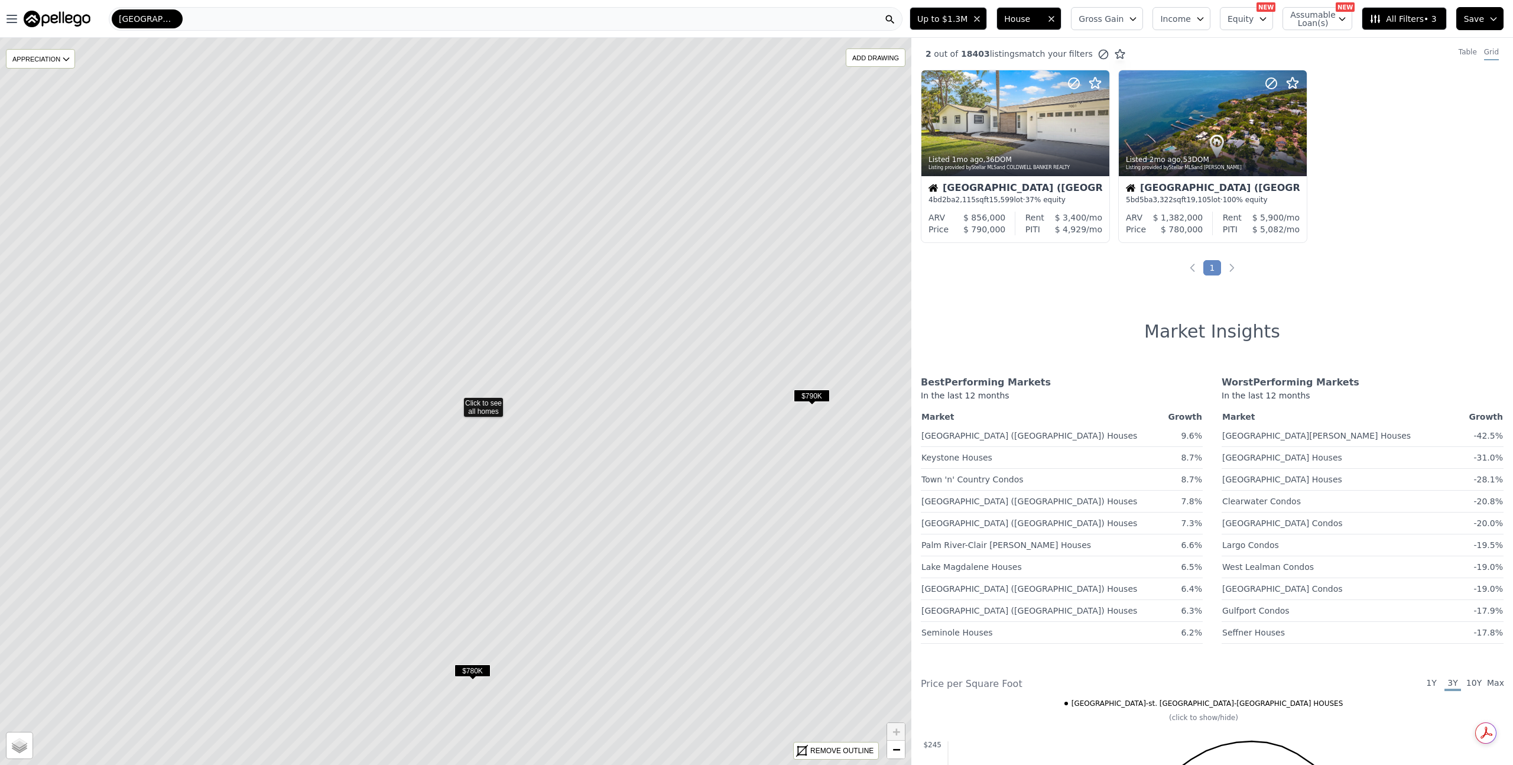
click at [804, 397] on span "$790K" at bounding box center [812, 396] width 36 height 12
click at [472, 665] on span "$780K" at bounding box center [473, 670] width 36 height 12
click at [1164, 92] on div at bounding box center [1213, 123] width 187 height 105
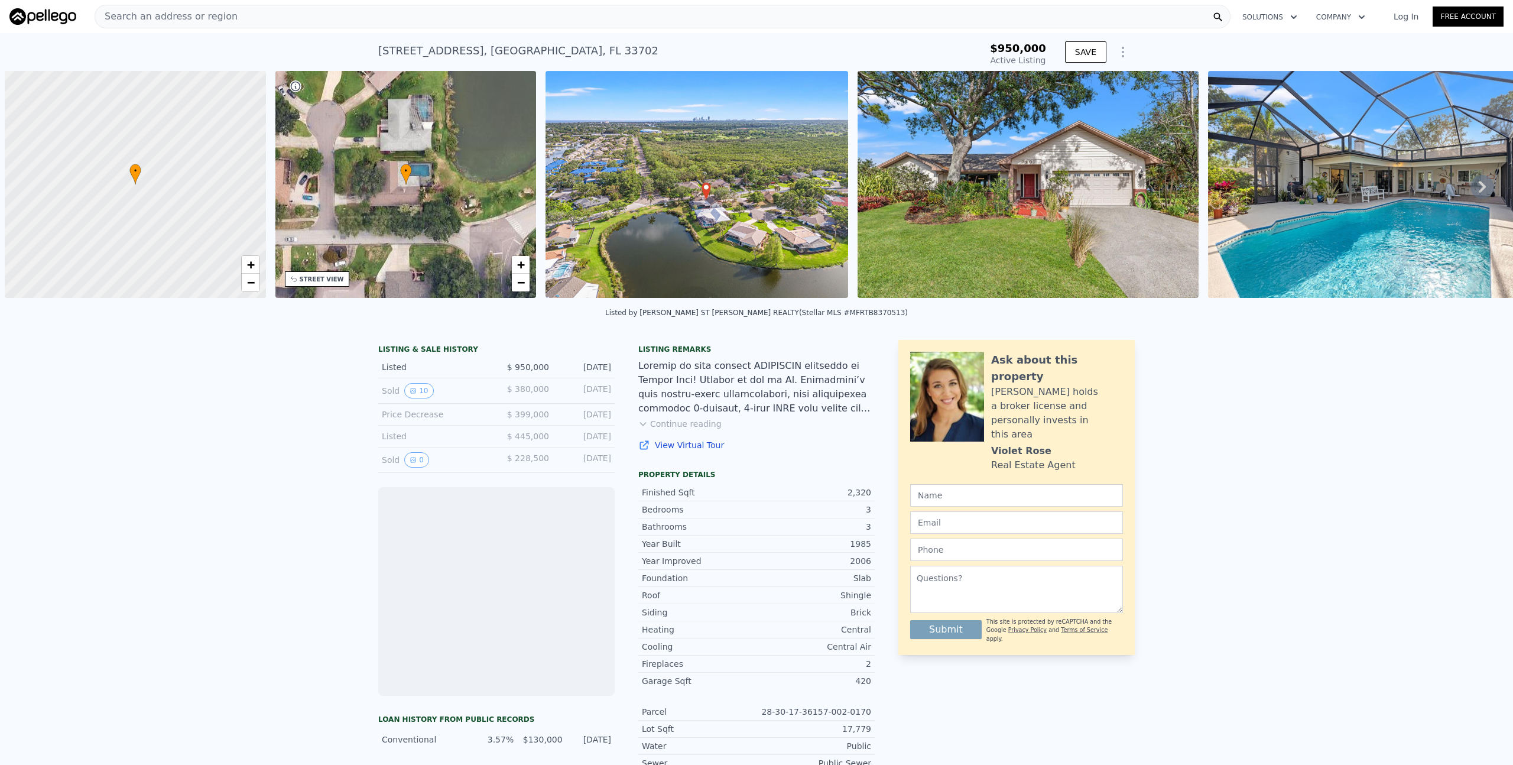
scroll to position [0, 5]
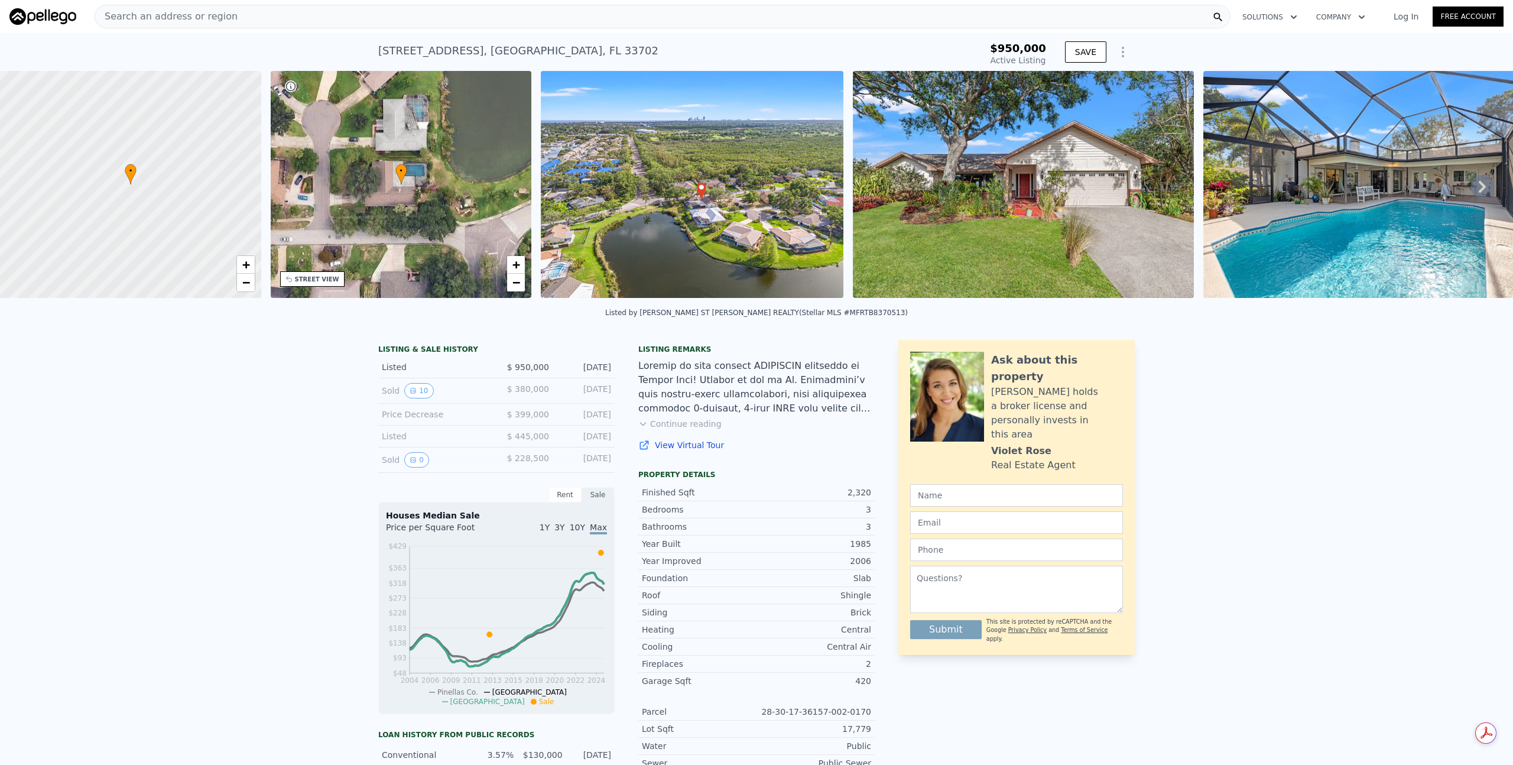
click at [1375, 212] on img at bounding box center [1373, 184] width 340 height 227
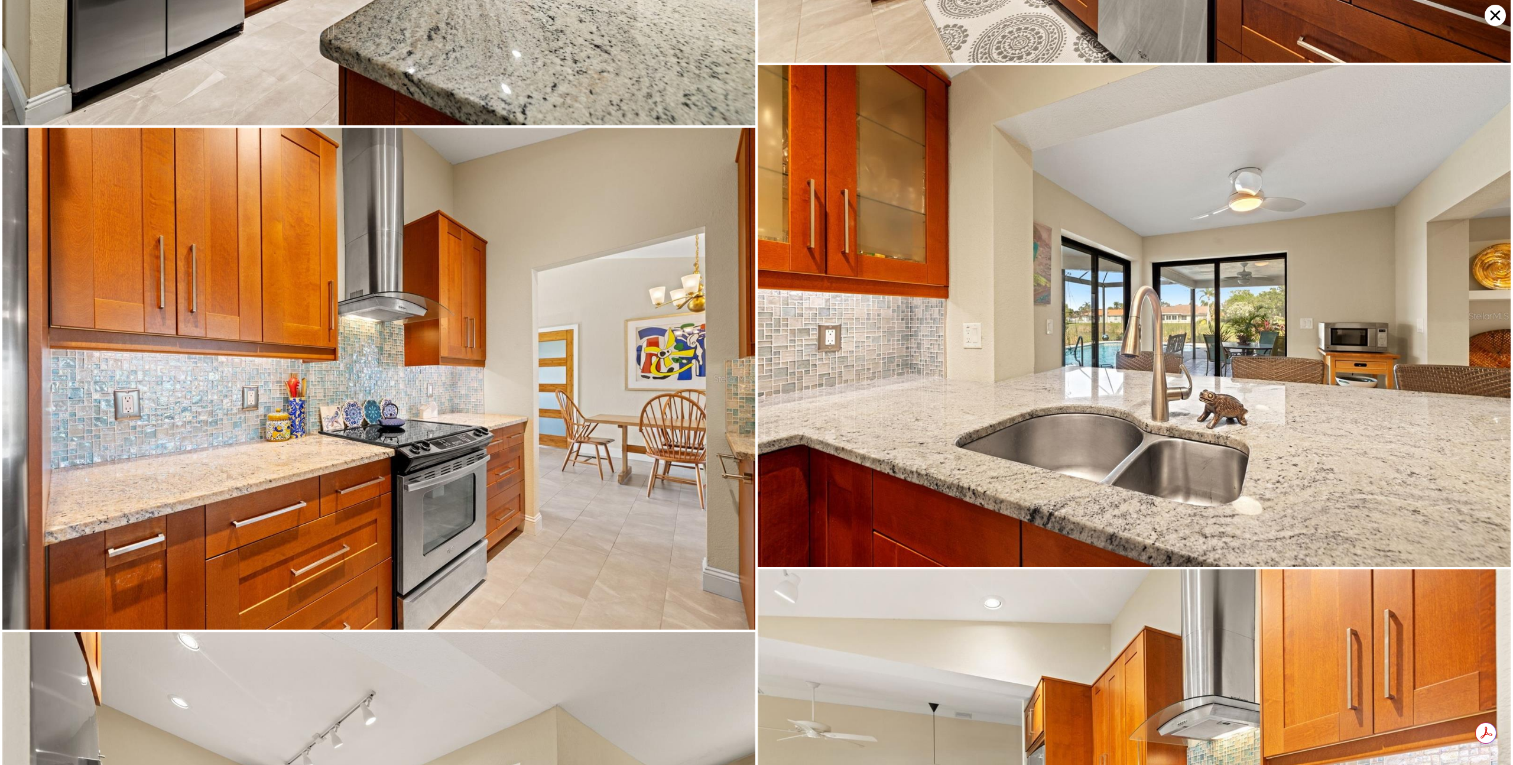
scroll to position [3007, 0]
